Goal: Book appointment/travel/reservation

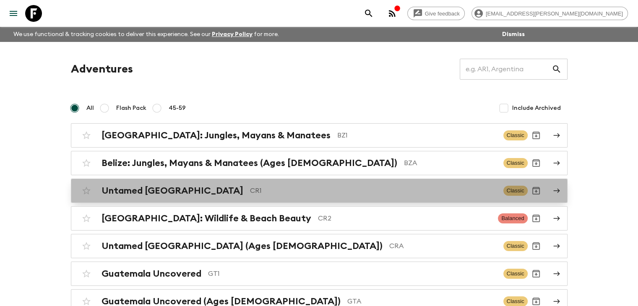
click at [174, 192] on h2 "Untamed [GEOGRAPHIC_DATA]" at bounding box center [172, 190] width 142 height 11
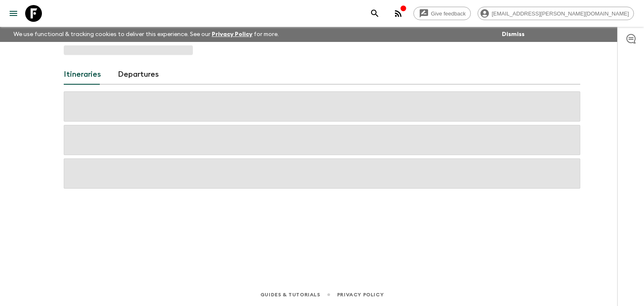
click at [174, 192] on div "Itineraries Departures" at bounding box center [322, 151] width 537 height 218
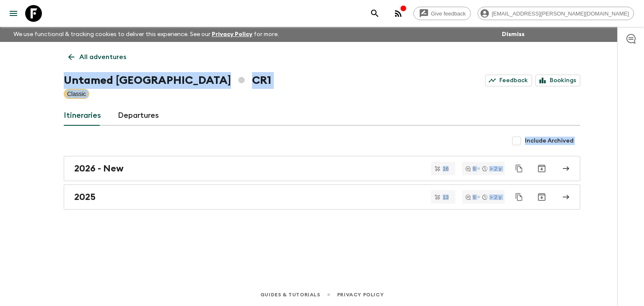
click at [370, 254] on div "All adventures Untamed [GEOGRAPHIC_DATA] CR1 Feedback Bookings Classic Itinerar…" at bounding box center [322, 151] width 537 height 218
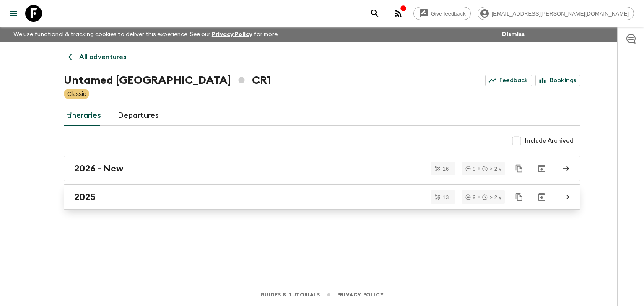
click at [83, 195] on h2 "2025" at bounding box center [84, 197] width 21 height 11
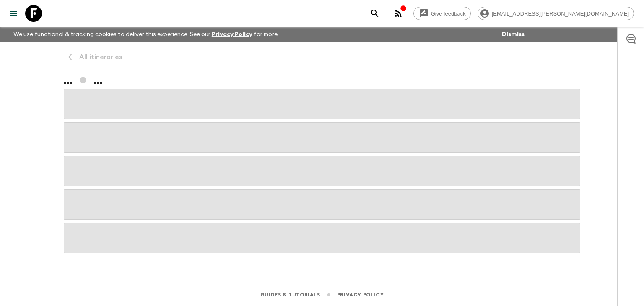
click at [83, 195] on span at bounding box center [322, 205] width 517 height 30
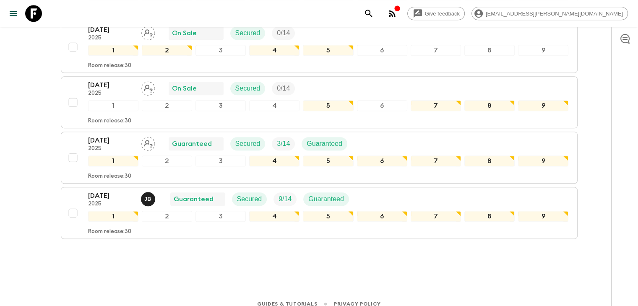
scroll to position [661, 0]
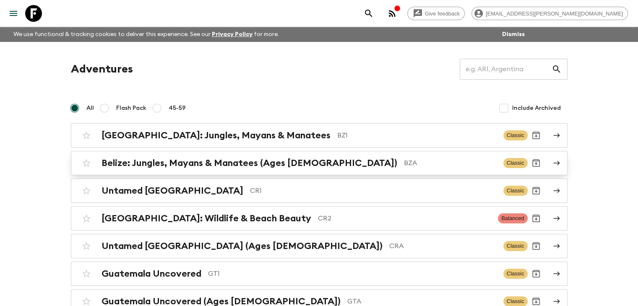
scroll to position [42, 0]
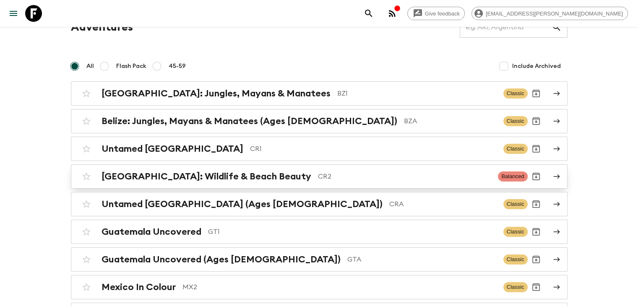
click at [241, 179] on h2 "Costa Rica: Wildlife & Beach Beauty" at bounding box center [206, 176] width 210 height 11
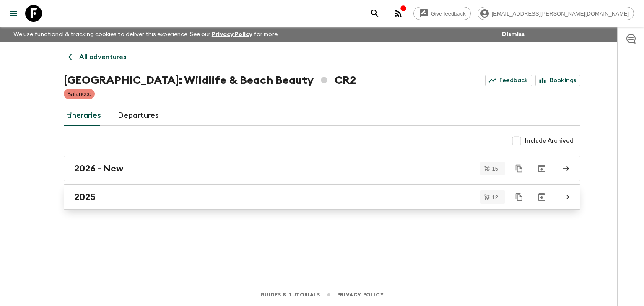
click at [96, 198] on div "2025" at bounding box center [314, 197] width 480 height 11
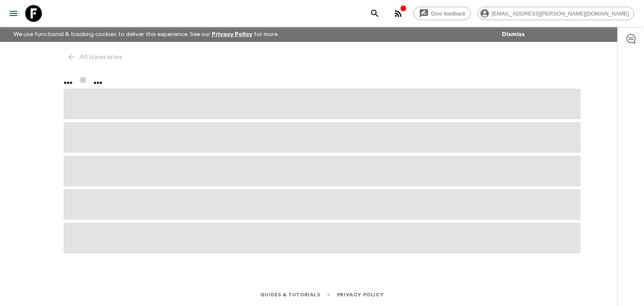
click at [96, 198] on span at bounding box center [322, 205] width 517 height 30
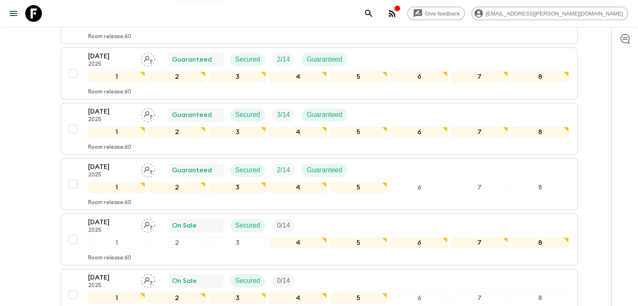
scroll to position [346, 0]
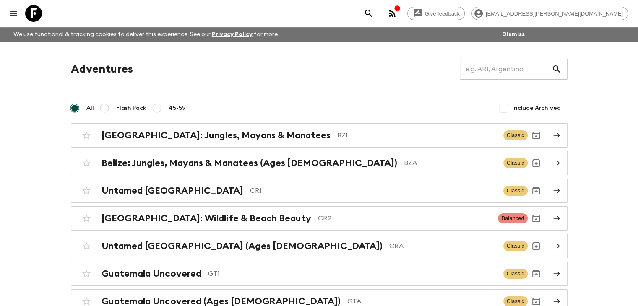
click at [158, 110] on input "45-59" at bounding box center [157, 108] width 10 height 10
radio input "true"
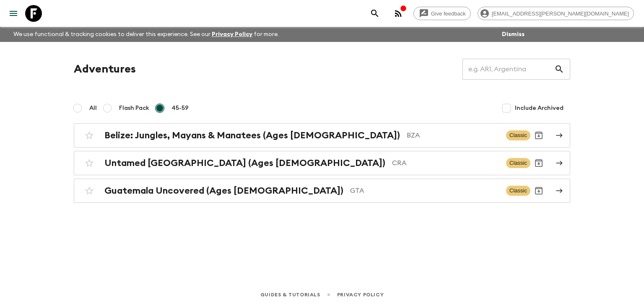
click at [158, 110] on input "45-59" at bounding box center [160, 108] width 10 height 10
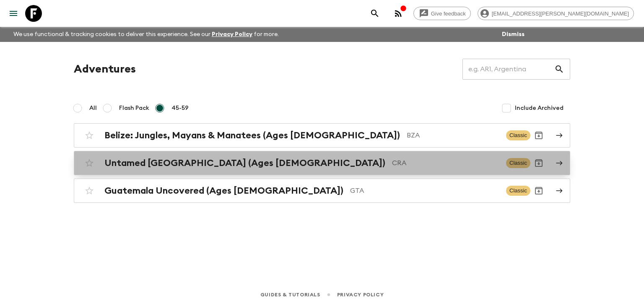
click at [205, 161] on h2 "Untamed Costa Rica (Ages 45-59)" at bounding box center [244, 163] width 281 height 11
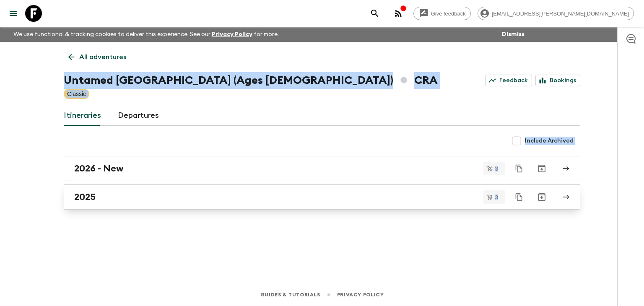
click at [117, 197] on div "2025" at bounding box center [314, 197] width 480 height 11
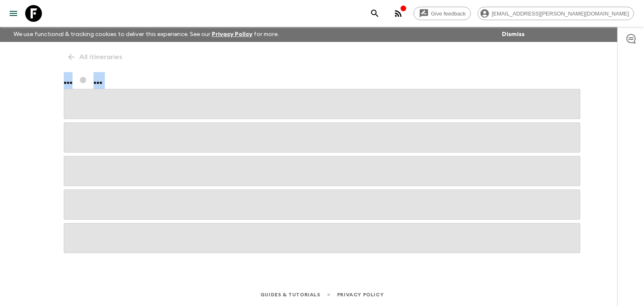
click at [117, 197] on span at bounding box center [322, 205] width 517 height 30
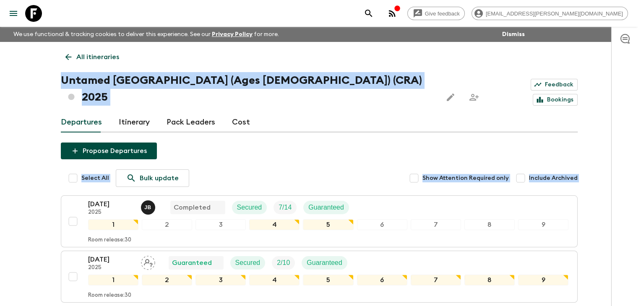
click at [291, 143] on div "Propose Departures Select All Bulk update Show Attention Required only Include …" at bounding box center [319, 261] width 517 height 236
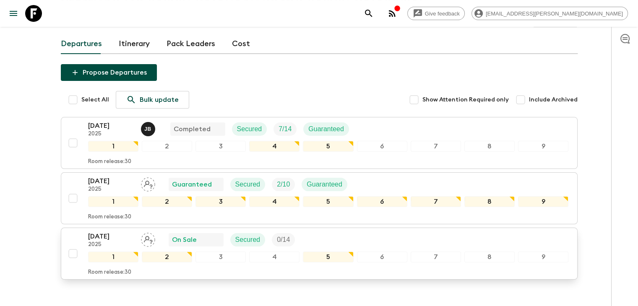
scroll to position [84, 0]
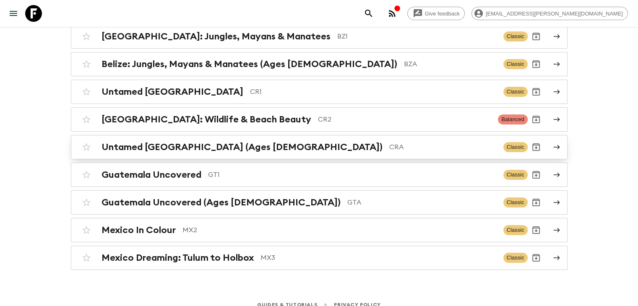
scroll to position [107, 0]
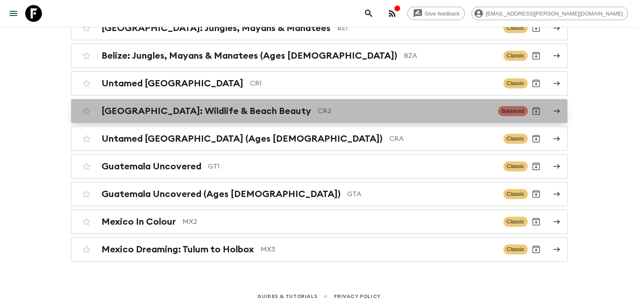
click at [198, 110] on h2 "Costa Rica: Wildlife & Beach Beauty" at bounding box center [206, 111] width 210 height 11
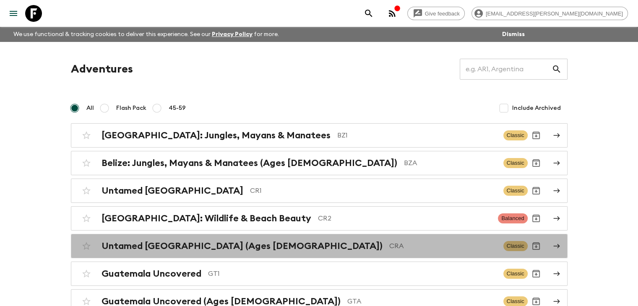
click at [239, 241] on h2 "Untamed Costa Rica (Ages 45-59)" at bounding box center [241, 246] width 281 height 11
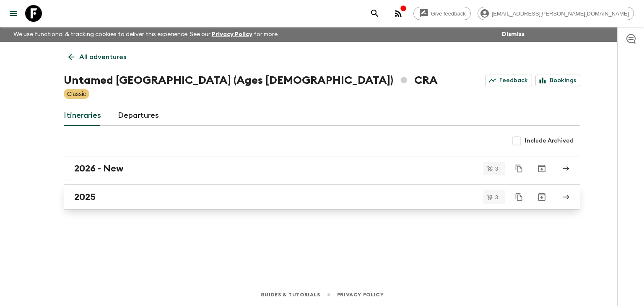
click at [89, 199] on h2 "2025" at bounding box center [84, 197] width 21 height 11
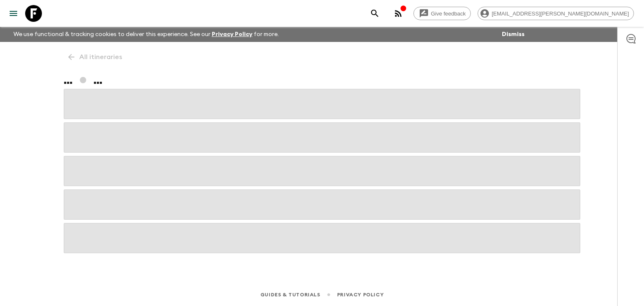
click at [89, 199] on span at bounding box center [322, 205] width 517 height 30
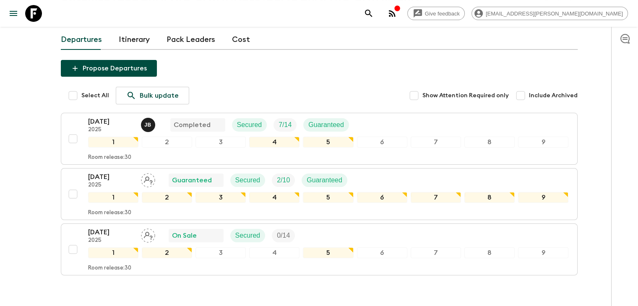
scroll to position [84, 0]
